Goal: Information Seeking & Learning: Find specific fact

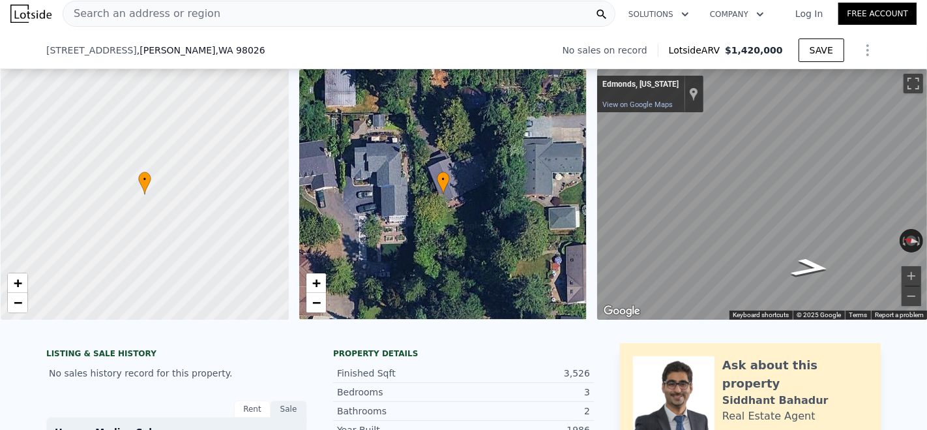
scroll to position [363, 0]
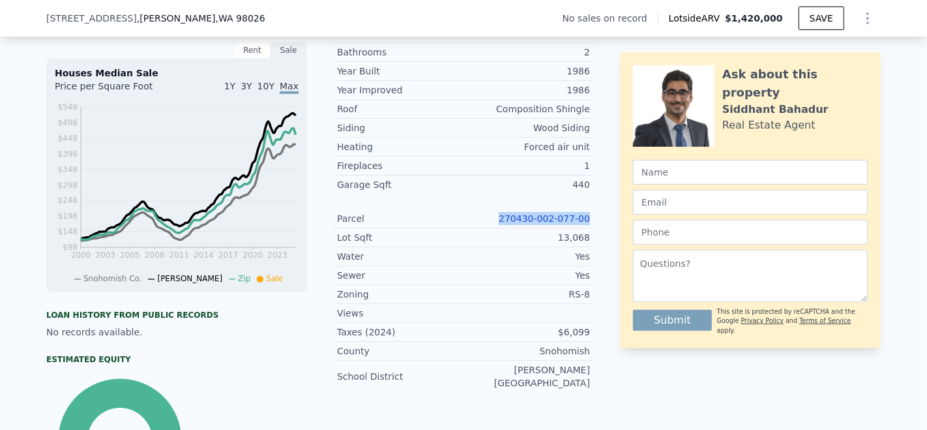
drag, startPoint x: 498, startPoint y: 214, endPoint x: 597, endPoint y: 219, distance: 99.3
click at [597, 219] on div "LISTING & SALE HISTORY No sales history record for this property. Rent Sale Ren…" at bounding box center [463, 244] width 835 height 521
copy link "270430-002-077-00"
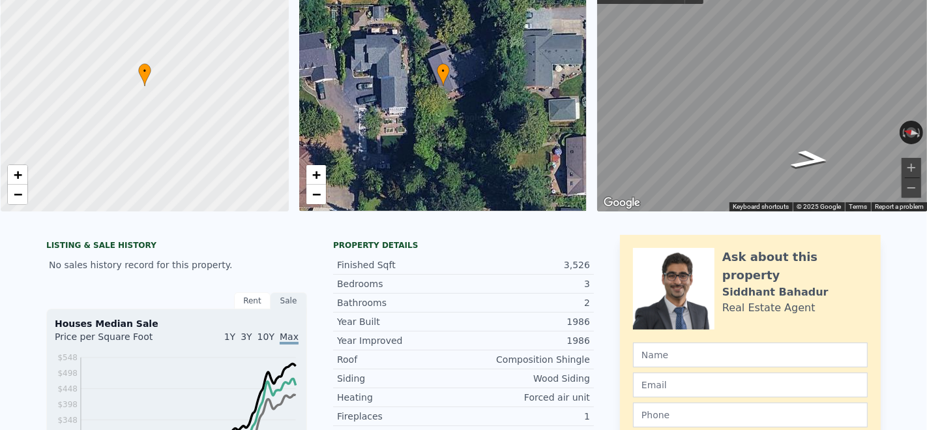
scroll to position [5, 0]
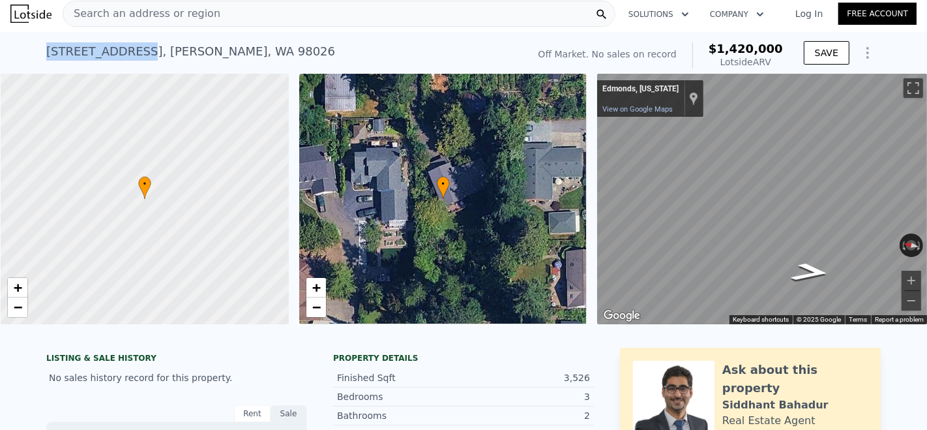
drag, startPoint x: 46, startPoint y: 50, endPoint x: 134, endPoint y: 51, distance: 88.0
click at [134, 51] on div "[STREET_ADDRESS][PERSON_NAME]" at bounding box center [190, 51] width 289 height 18
copy div "[STREET_ADDRESS]"
click at [253, 49] on div "[STREET_ADDRESS][PERSON_NAME]" at bounding box center [190, 51] width 289 height 18
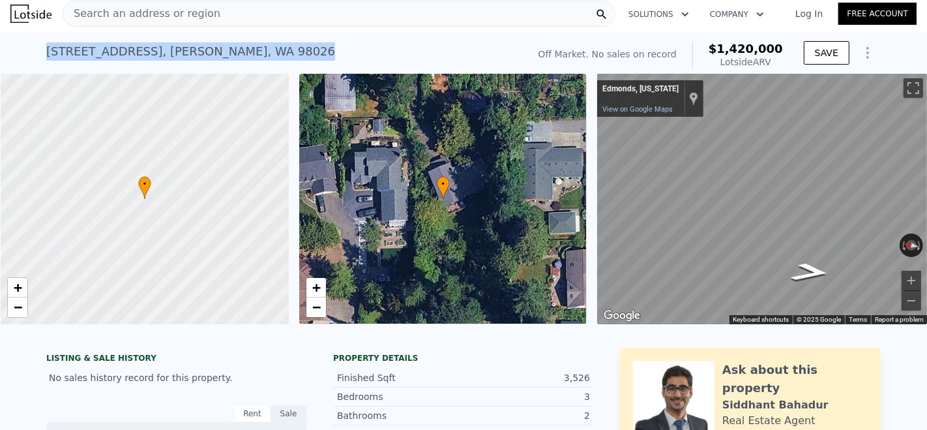
click at [253, 49] on div "[STREET_ADDRESS][PERSON_NAME]" at bounding box center [190, 51] width 289 height 18
copy div "[STREET_ADDRESS][PERSON_NAME] No sales on record (~ARV $1.420m )"
